Goal: Information Seeking & Learning: Learn about a topic

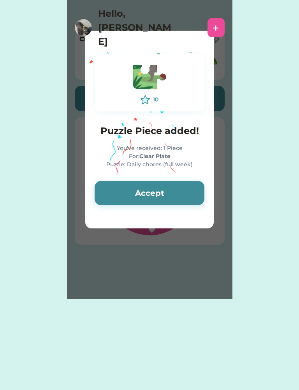
click at [115, 182] on button "Accept" at bounding box center [149, 193] width 110 height 24
click at [107, 187] on button "Accept" at bounding box center [149, 193] width 110 height 24
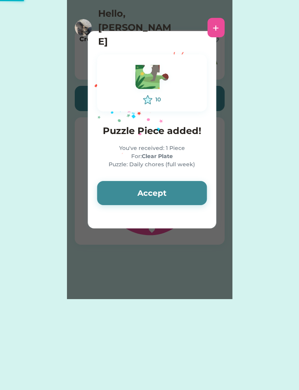
click at [106, 191] on button "Accept" at bounding box center [152, 193] width 110 height 24
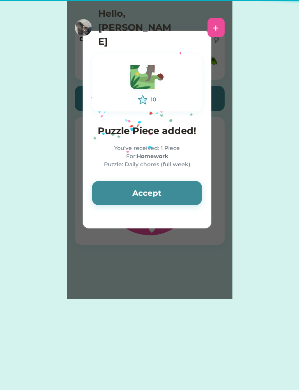
click at [108, 192] on button "Accept" at bounding box center [147, 193] width 110 height 24
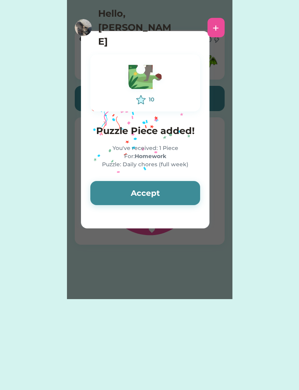
click at [113, 192] on button "Accept" at bounding box center [145, 193] width 110 height 24
click at [114, 188] on button "Accept" at bounding box center [145, 193] width 110 height 24
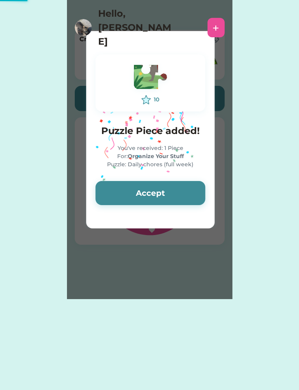
click at [115, 190] on button "Accept" at bounding box center [150, 193] width 110 height 24
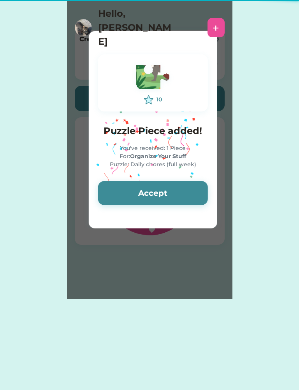
click at [117, 186] on button "Accept" at bounding box center [153, 193] width 110 height 24
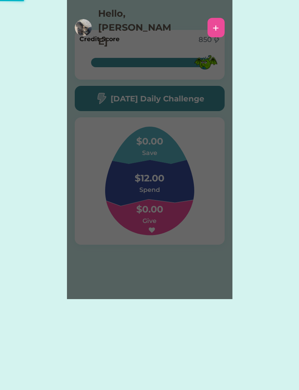
click at [108, 193] on div "Please wait 10 Puzzle Piece added! You've received: 1 Piece For: Read Puzzle: D…" at bounding box center [149, 149] width 165 height 299
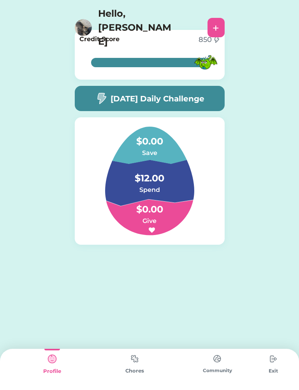
click at [96, 101] on img at bounding box center [101, 99] width 12 height 12
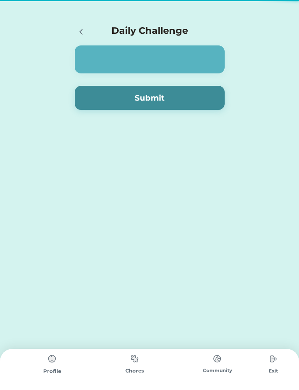
click at [103, 91] on button "Submit" at bounding box center [150, 98] width 150 height 24
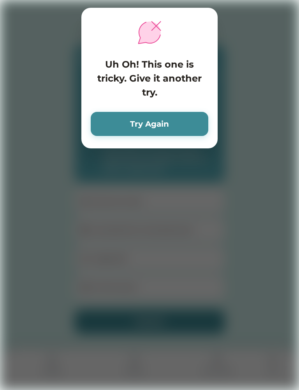
click at [95, 127] on button "Try Again" at bounding box center [149, 124] width 117 height 24
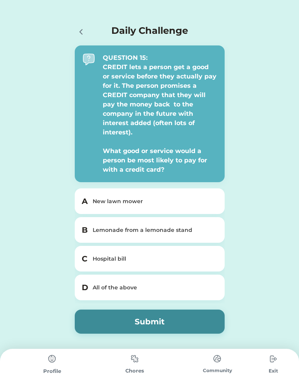
click at [207, 258] on div "Hospital bill" at bounding box center [154, 259] width 123 height 8
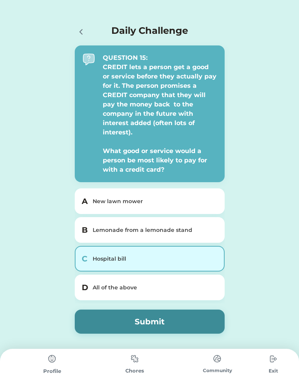
click at [195, 331] on button "Submit" at bounding box center [150, 322] width 150 height 24
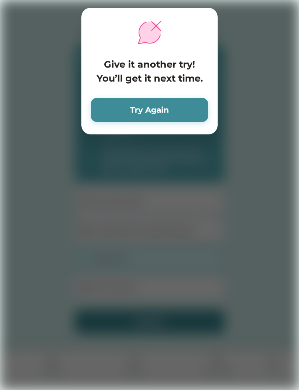
click at [203, 110] on button "Try Again" at bounding box center [149, 110] width 117 height 24
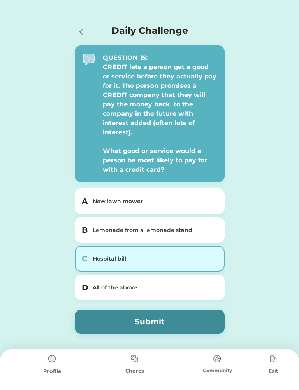
click at [209, 288] on div "All of the above" at bounding box center [154, 288] width 123 height 8
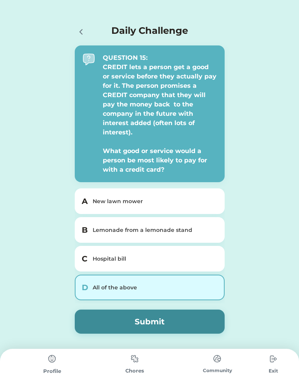
click at [201, 189] on div "A New lawn mower" at bounding box center [150, 202] width 150 height 26
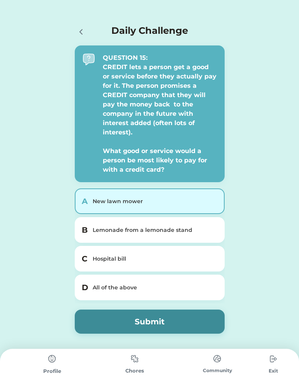
click at [208, 317] on button "Submit" at bounding box center [150, 322] width 150 height 24
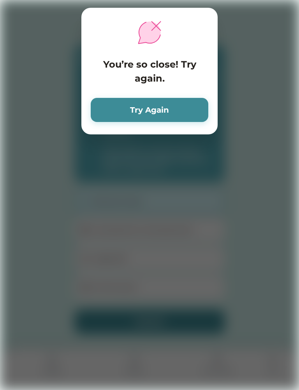
click at [204, 107] on button "Try Again" at bounding box center [149, 110] width 117 height 24
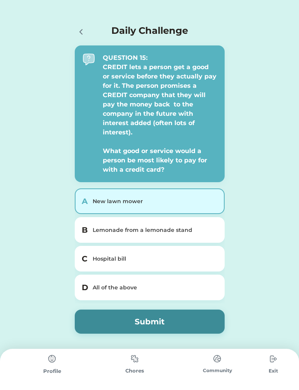
click at [204, 293] on div "D All of the above" at bounding box center [150, 288] width 150 height 26
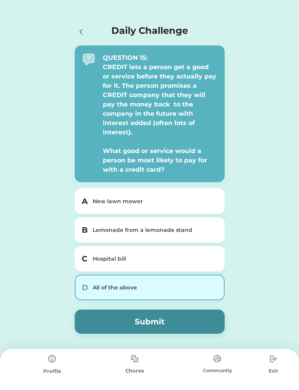
click at [179, 284] on div "All of the above" at bounding box center [154, 288] width 123 height 8
click at [180, 324] on button "Submit" at bounding box center [150, 322] width 150 height 24
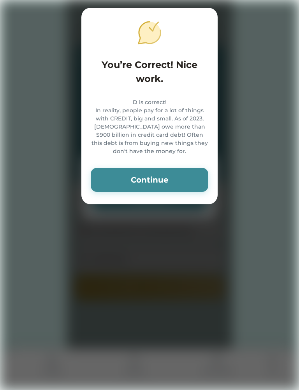
click at [171, 192] on button "Continue" at bounding box center [149, 180] width 117 height 24
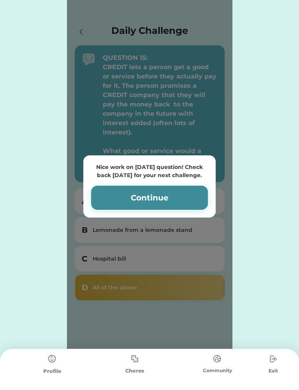
click at [175, 195] on button "Continue" at bounding box center [149, 198] width 117 height 24
